Goal: Task Accomplishment & Management: Use online tool/utility

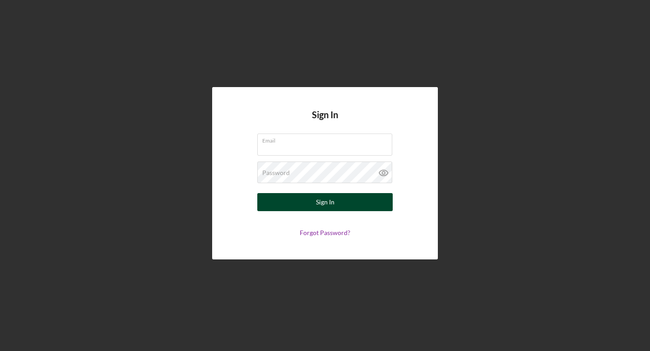
type input "[EMAIL_ADDRESS][DOMAIN_NAME]"
click at [300, 196] on button "Sign In" at bounding box center [324, 202] width 135 height 18
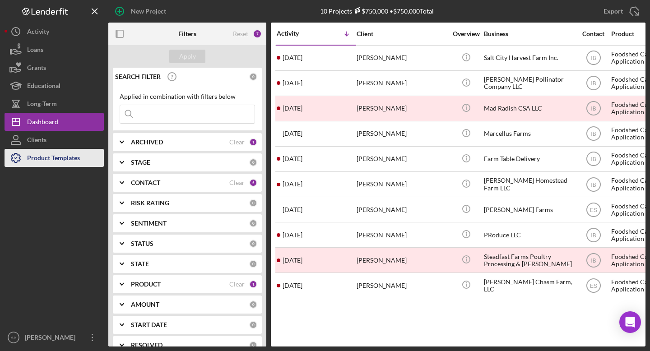
click at [62, 160] on div "Product Templates" at bounding box center [53, 159] width 53 height 20
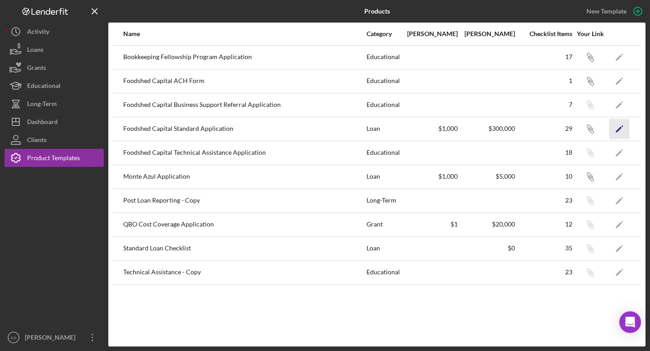
click at [618, 136] on icon "Icon/Edit" at bounding box center [620, 129] width 20 height 20
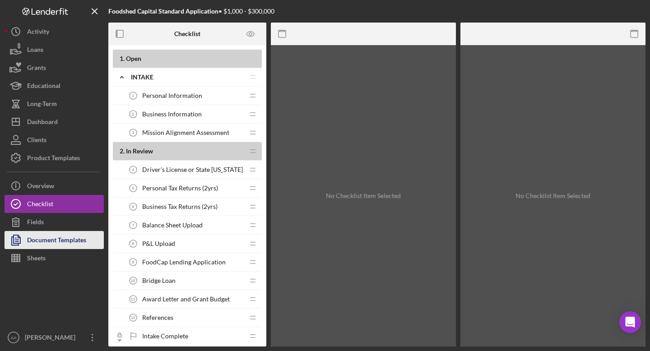
click at [37, 240] on div "Document Templates" at bounding box center [56, 241] width 59 height 20
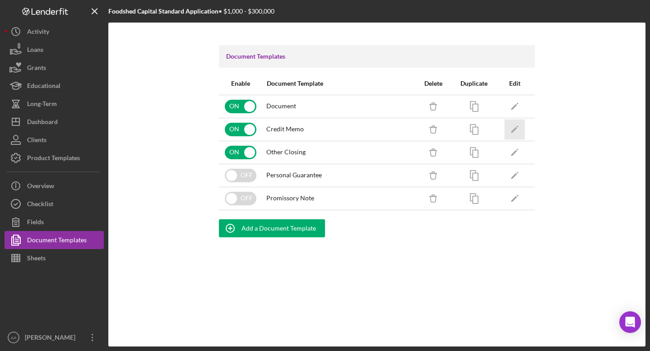
click at [519, 134] on icon "Icon/Edit" at bounding box center [515, 129] width 20 height 20
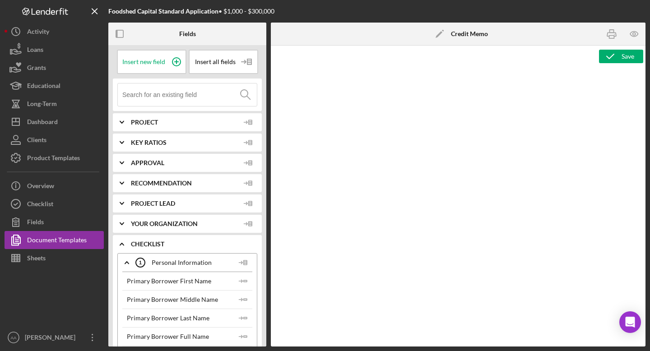
type textarea "<p style="text-align: center;"><img src="[URL][DOMAIN_NAME]" alt="" width="258"…"
